Goal: Navigation & Orientation: Find specific page/section

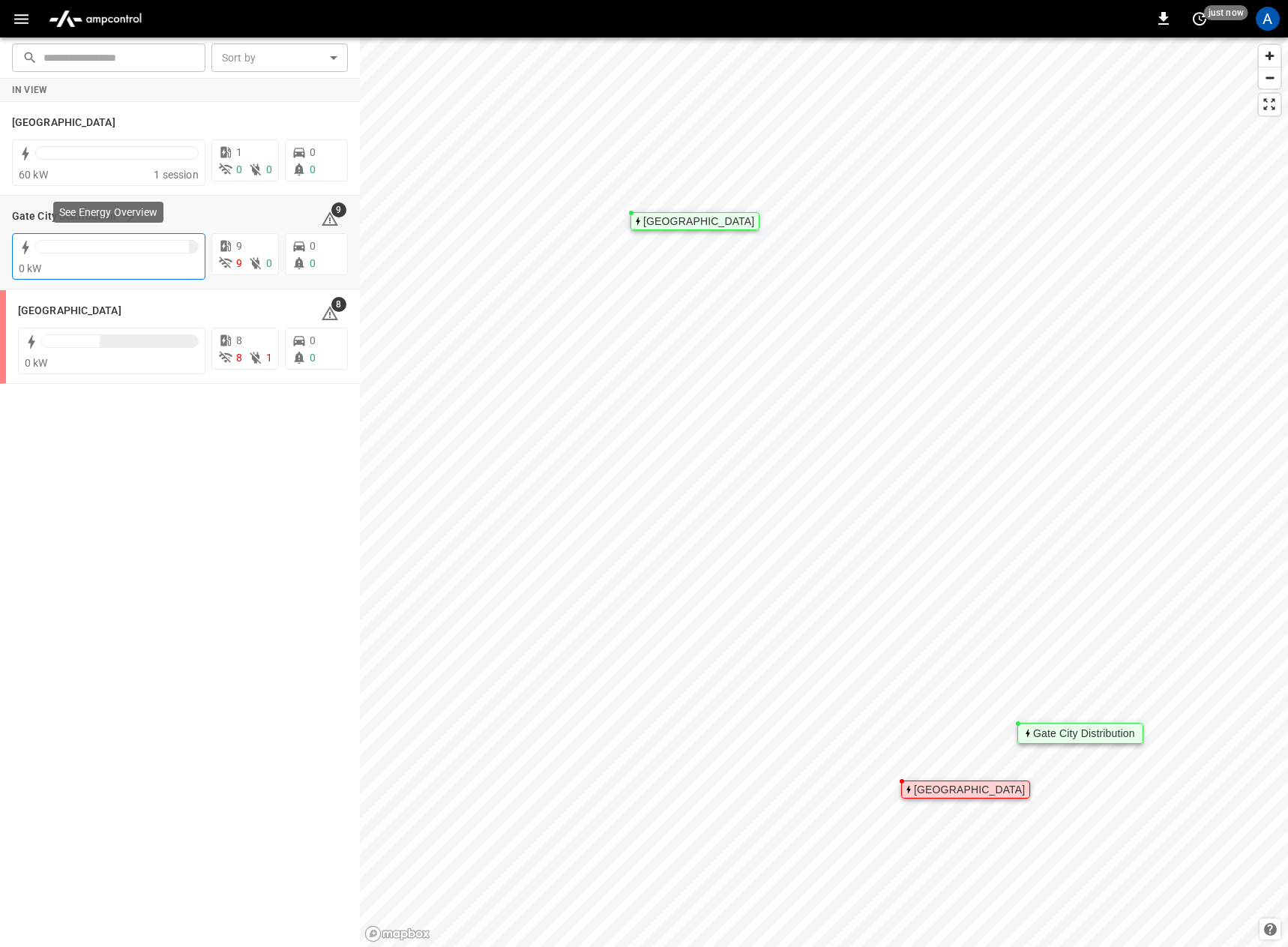
click at [130, 241] on div at bounding box center [112, 246] width 153 height 12
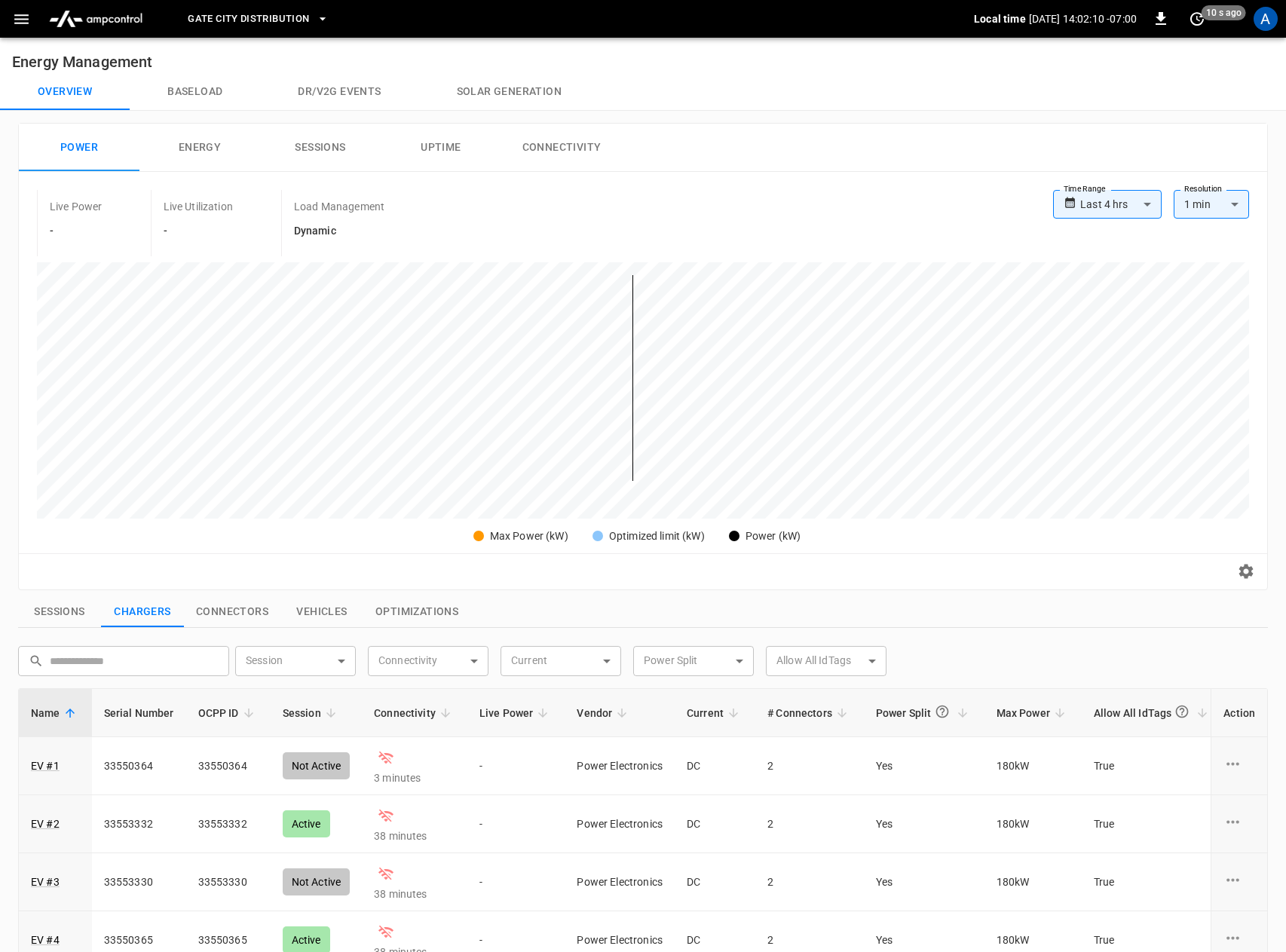
click at [22, 14] on icon "button" at bounding box center [21, 18] width 18 height 18
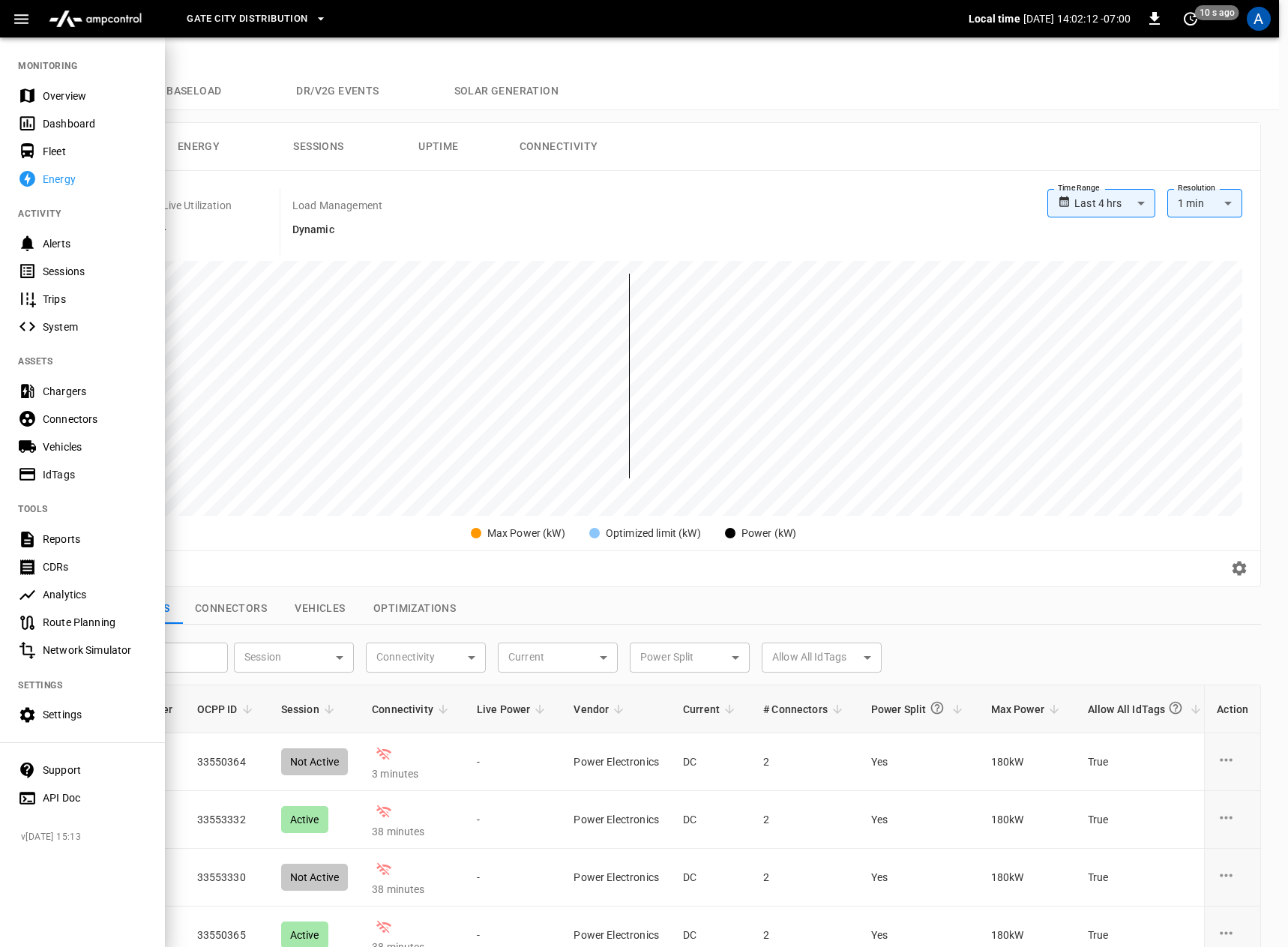
click at [55, 90] on div "Overview" at bounding box center [94, 96] width 104 height 15
